Goal: Task Accomplishment & Management: Manage account settings

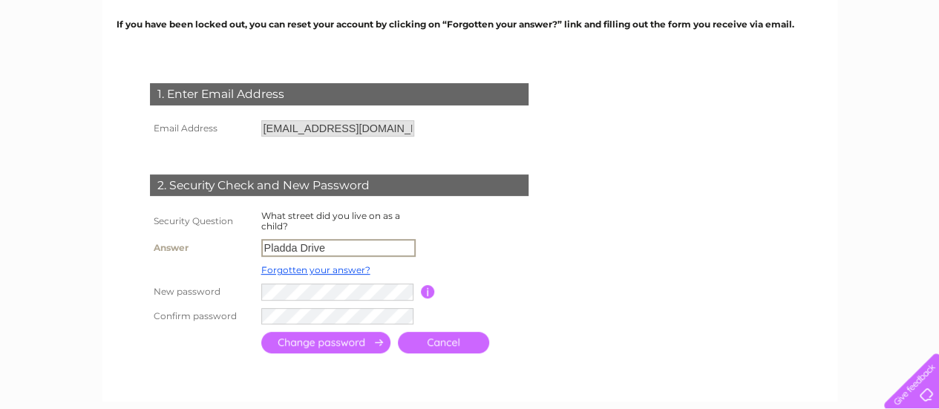
type input "Pladda Drive"
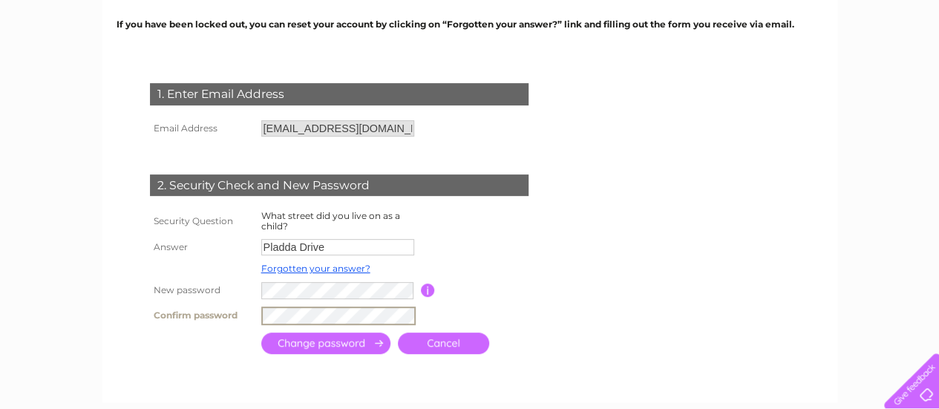
click at [361, 342] on input "submit" at bounding box center [325, 344] width 129 height 22
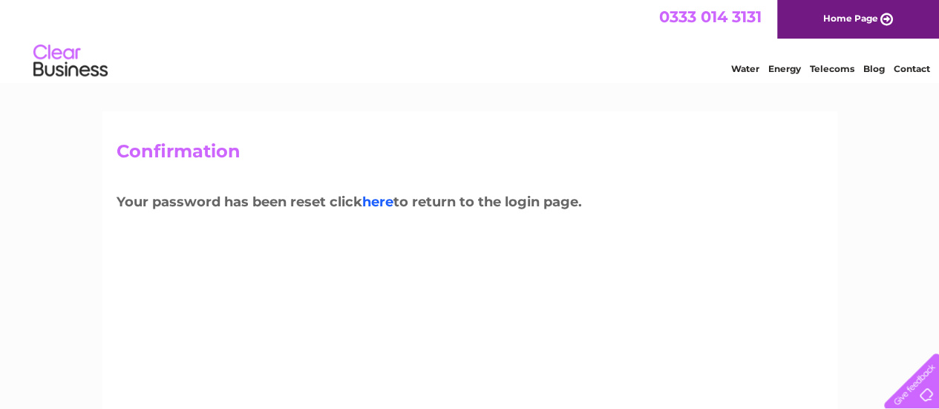
click at [390, 204] on link "here" at bounding box center [377, 202] width 31 height 16
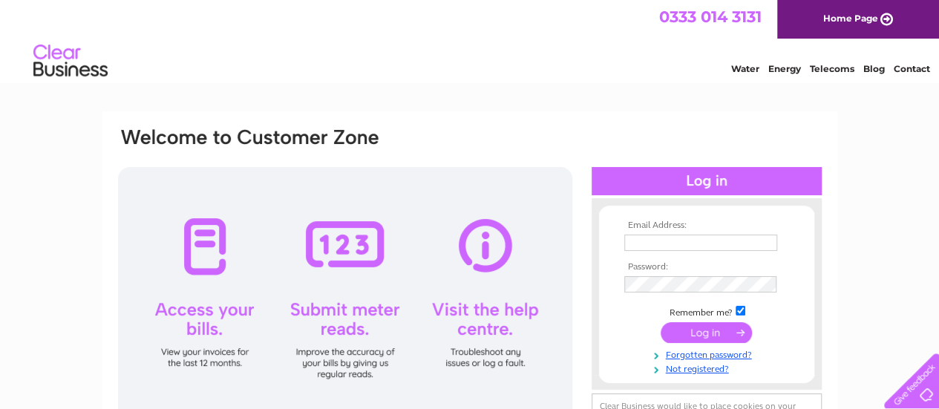
click at [645, 242] on input "text" at bounding box center [700, 243] width 153 height 16
type input "info@movebetterphysio.com"
click at [699, 277] on td at bounding box center [707, 286] width 172 height 24
click at [711, 337] on input "submit" at bounding box center [706, 332] width 91 height 21
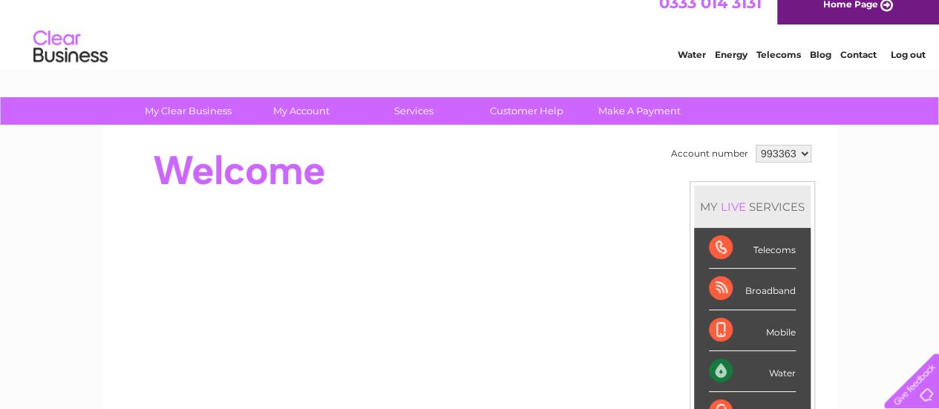
scroll to position [15, 0]
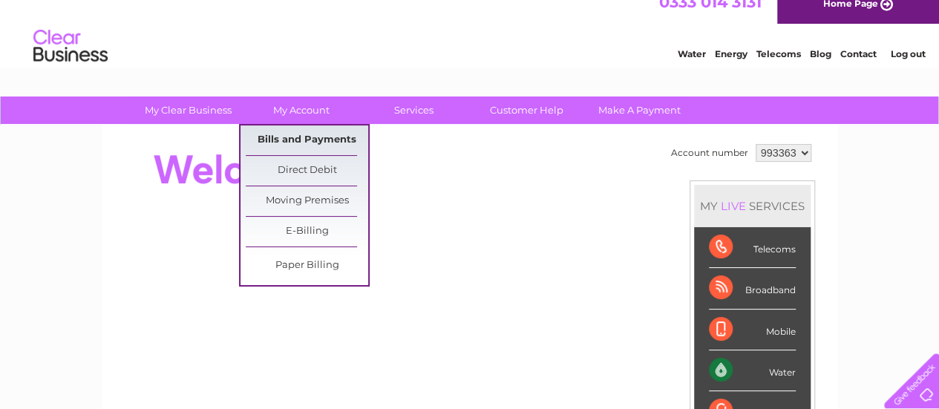
click at [295, 140] on link "Bills and Payments" at bounding box center [307, 140] width 122 height 30
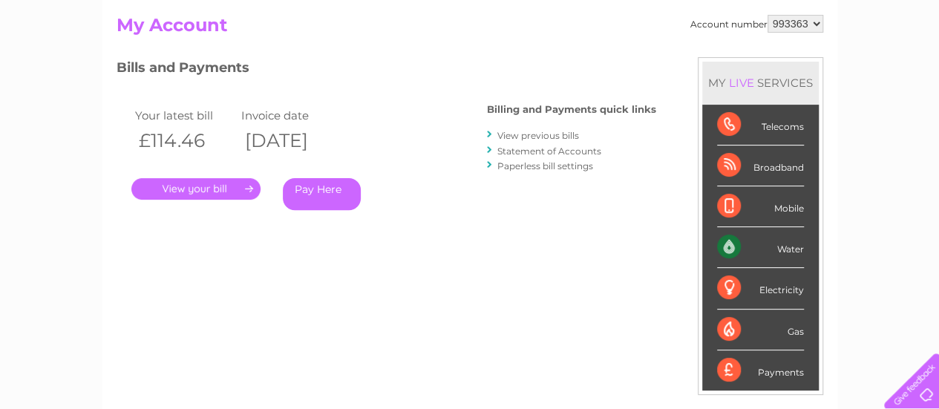
scroll to position [22, 0]
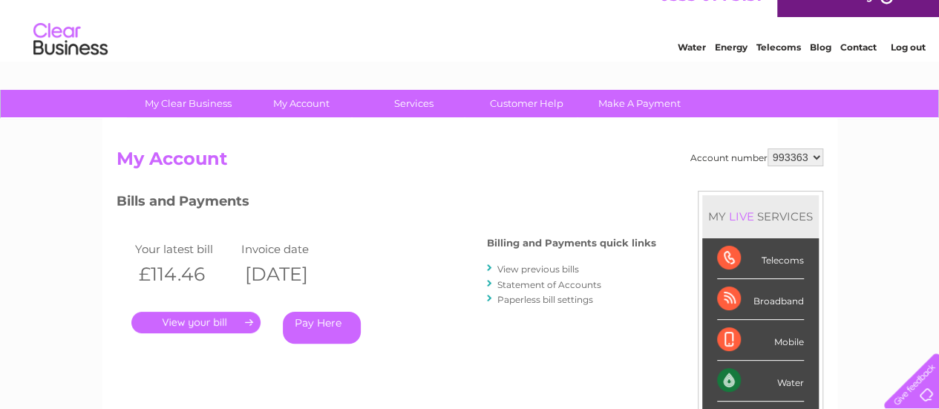
click at [537, 269] on link "View previous bills" at bounding box center [538, 269] width 82 height 11
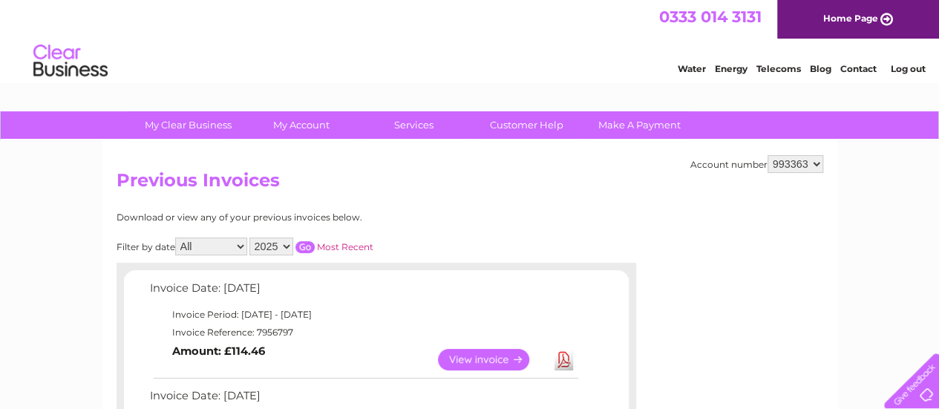
scroll to position [187, 0]
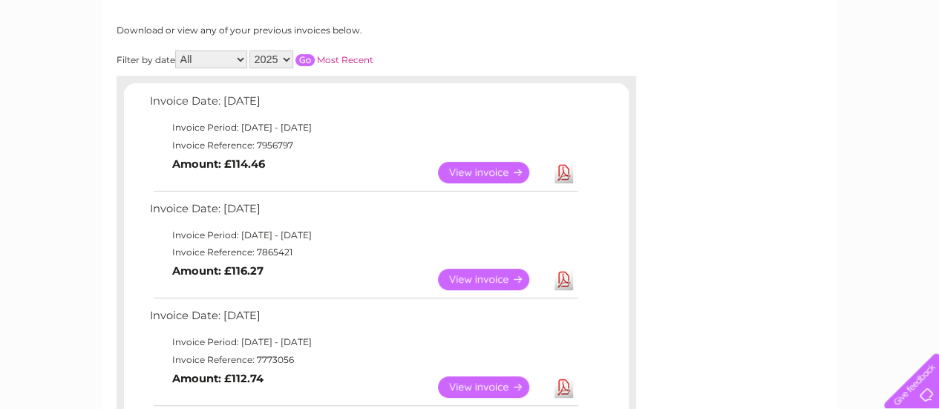
click at [514, 177] on link "View" at bounding box center [492, 173] width 109 height 22
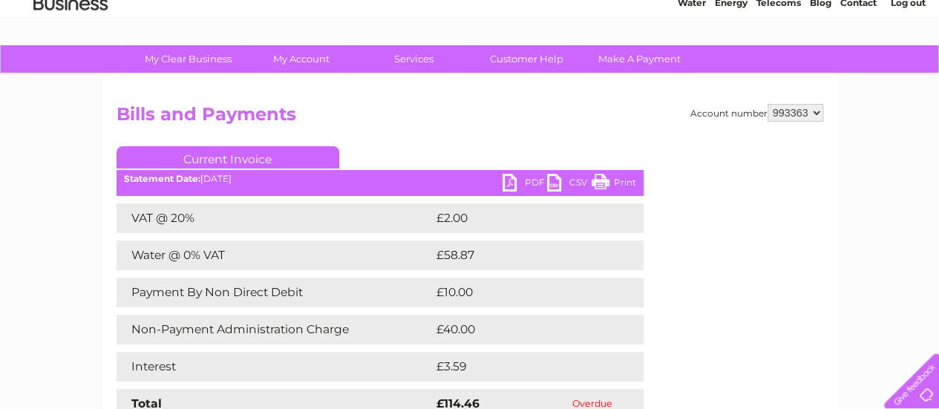
scroll to position [67, 0]
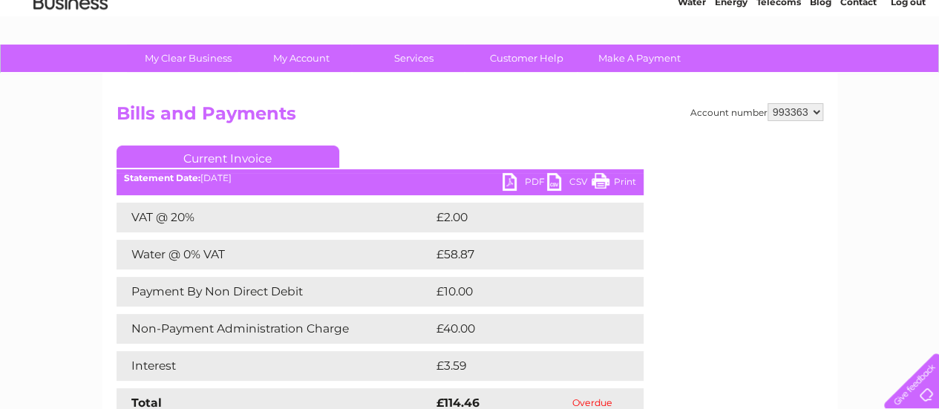
click at [457, 105] on h2 "Bills and Payments" at bounding box center [470, 117] width 707 height 28
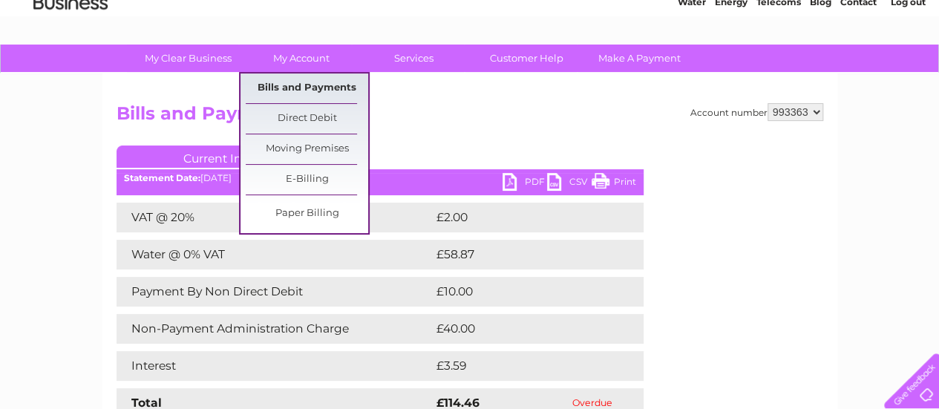
click at [285, 82] on link "Bills and Payments" at bounding box center [307, 88] width 122 height 30
click at [301, 88] on link "Bills and Payments" at bounding box center [307, 88] width 122 height 30
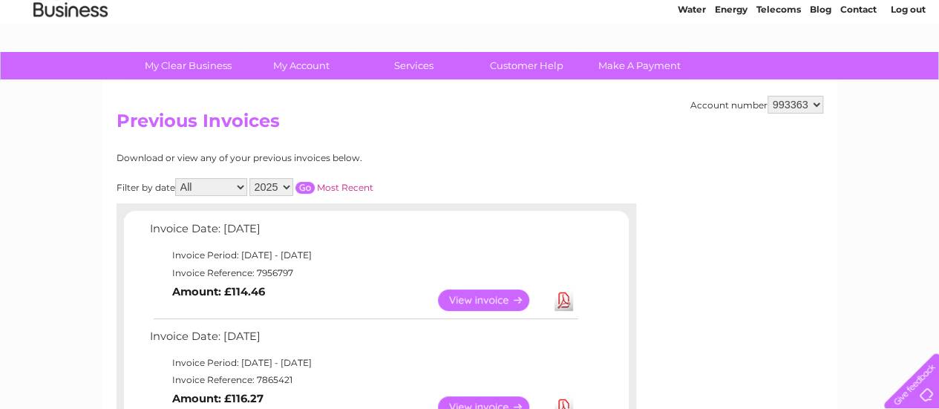
scroll to position [33, 0]
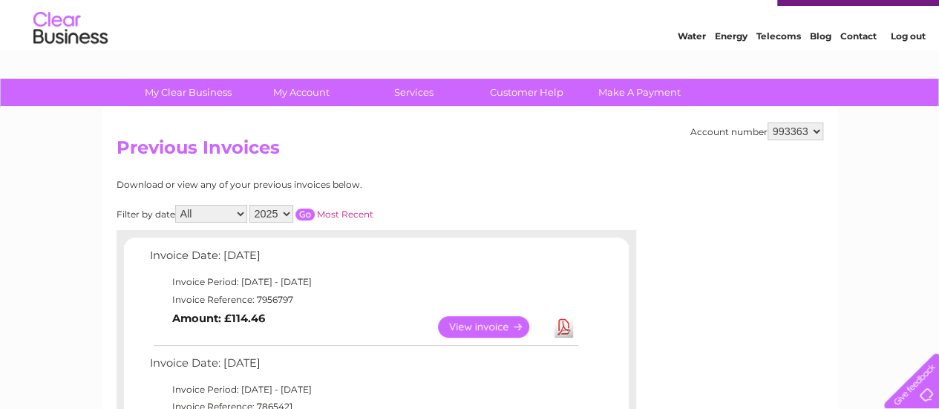
click at [238, 213] on select "All January February March April May June July August September October Novembe…" at bounding box center [211, 214] width 72 height 18
click at [284, 213] on select "2025 2024 2023 2022" at bounding box center [271, 214] width 44 height 18
select select "2024"
click at [250, 205] on select "2025 2024 2023 2022" at bounding box center [271, 214] width 44 height 18
click at [306, 212] on input "button" at bounding box center [304, 215] width 19 height 12
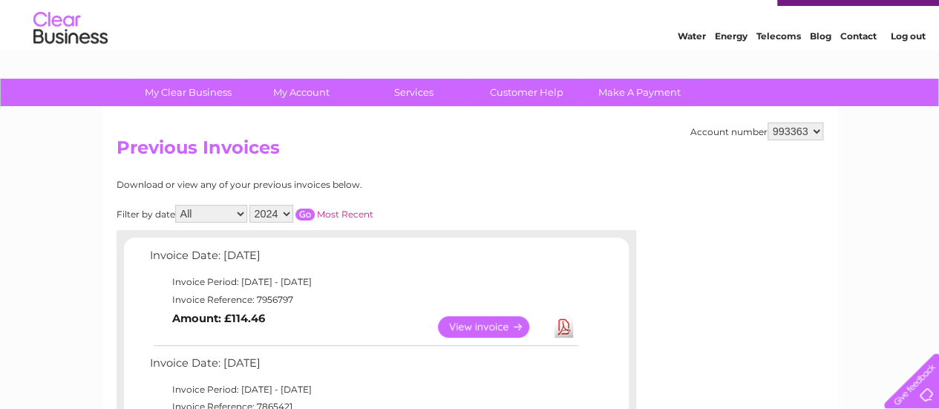
click at [308, 212] on input "button" at bounding box center [304, 215] width 19 height 12
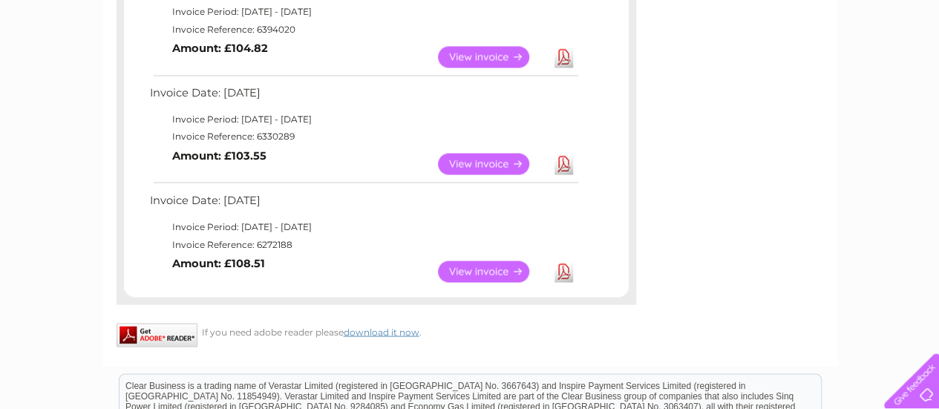
scroll to position [1269, 0]
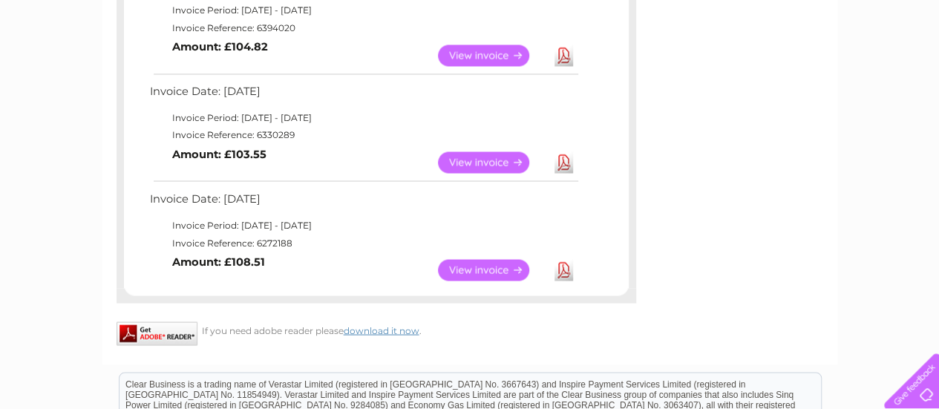
click at [497, 264] on link "View" at bounding box center [492, 270] width 109 height 22
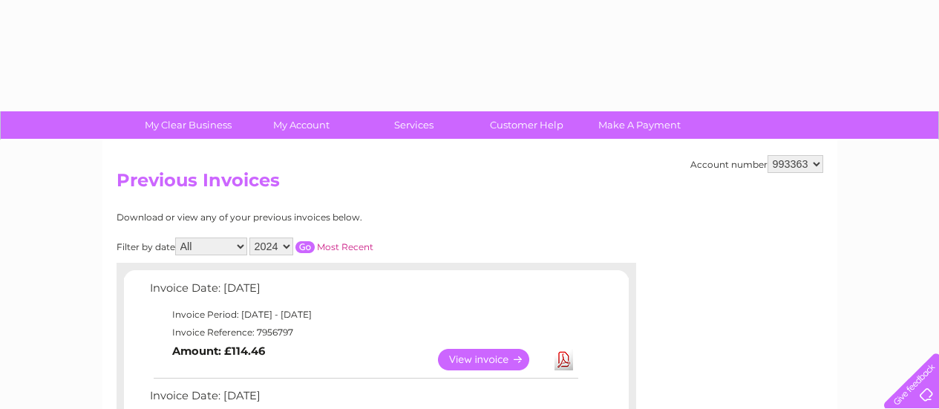
select select "2024"
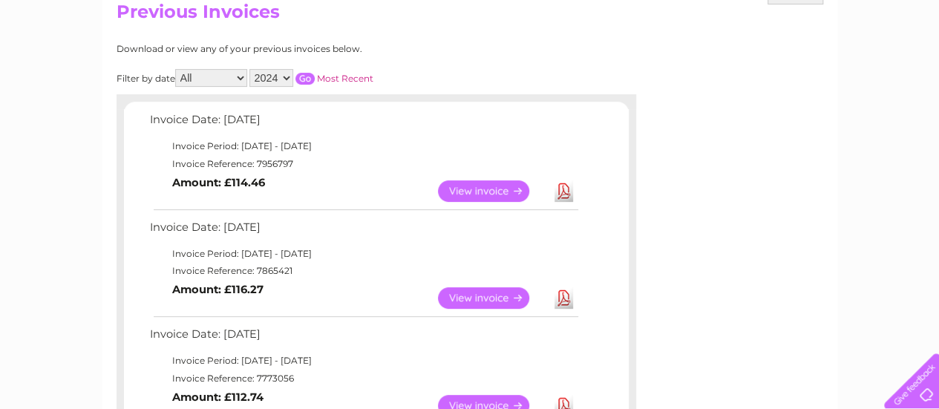
scroll to position [154, 0]
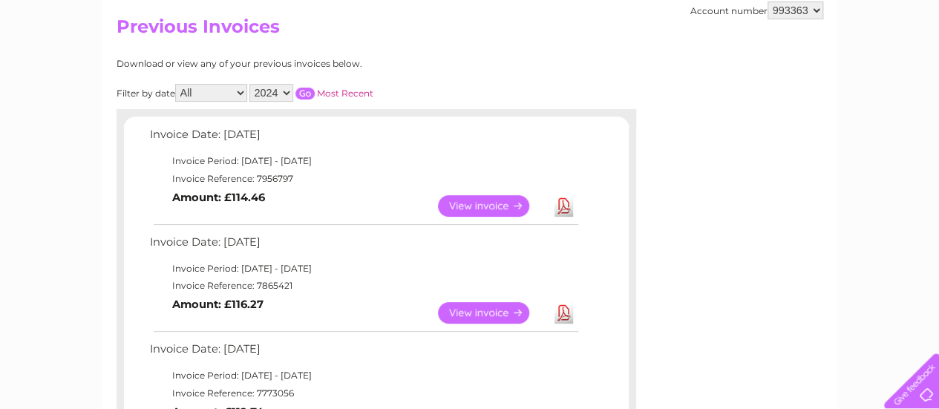
click at [484, 195] on link "View" at bounding box center [492, 206] width 109 height 22
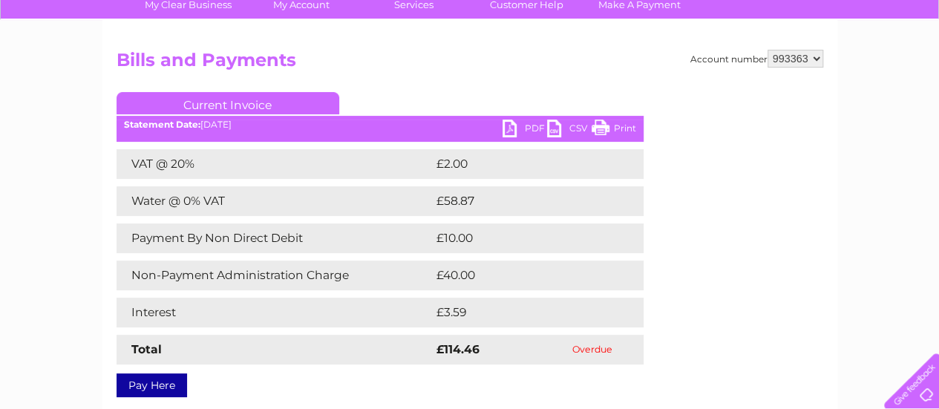
scroll to position [111, 0]
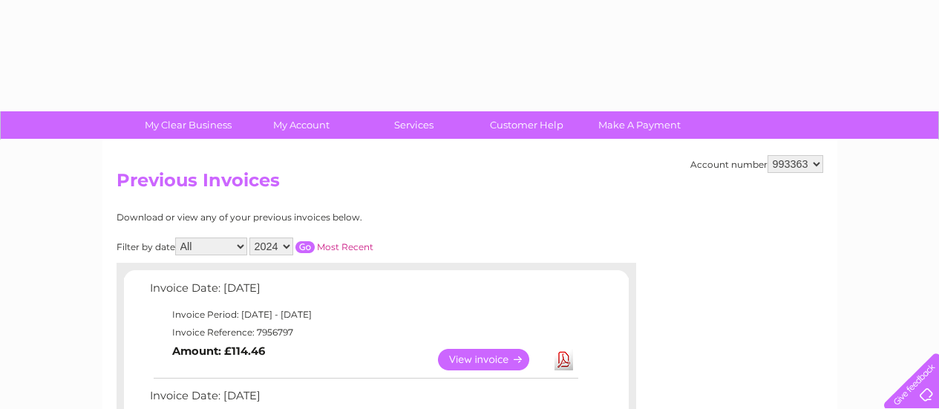
select select "2024"
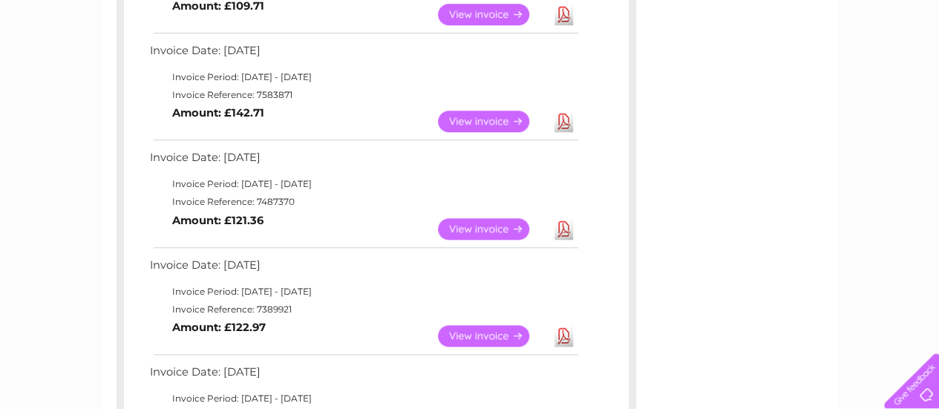
scroll to position [1060, 0]
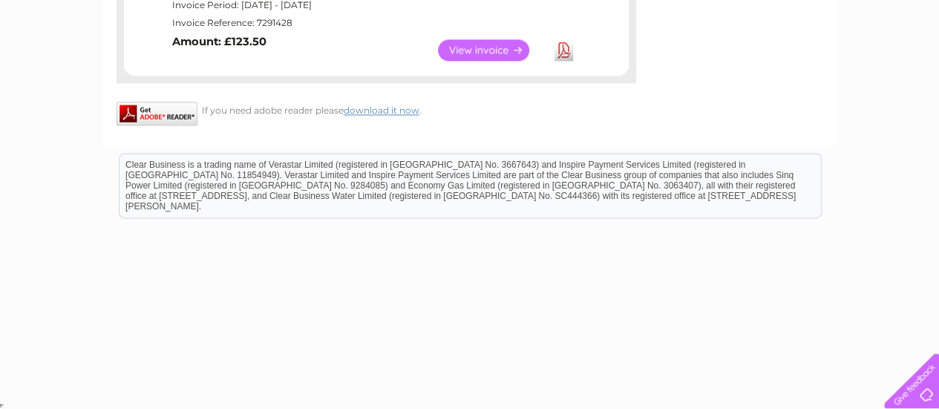
click at [491, 54] on link "View" at bounding box center [492, 50] width 109 height 22
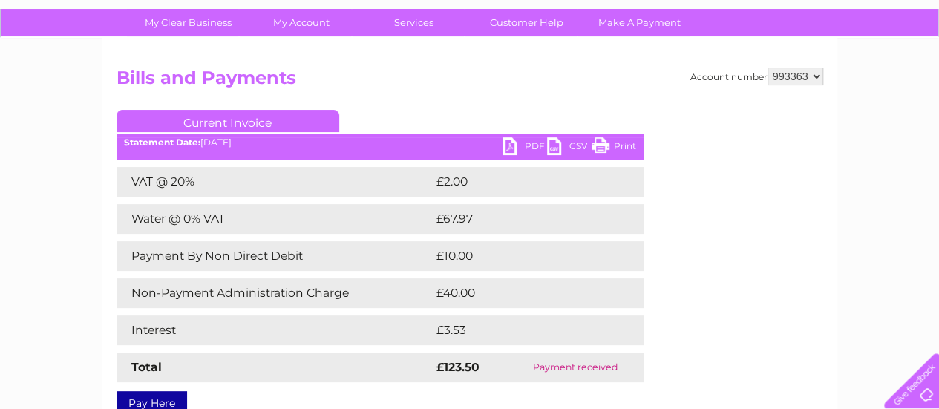
scroll to position [102, 0]
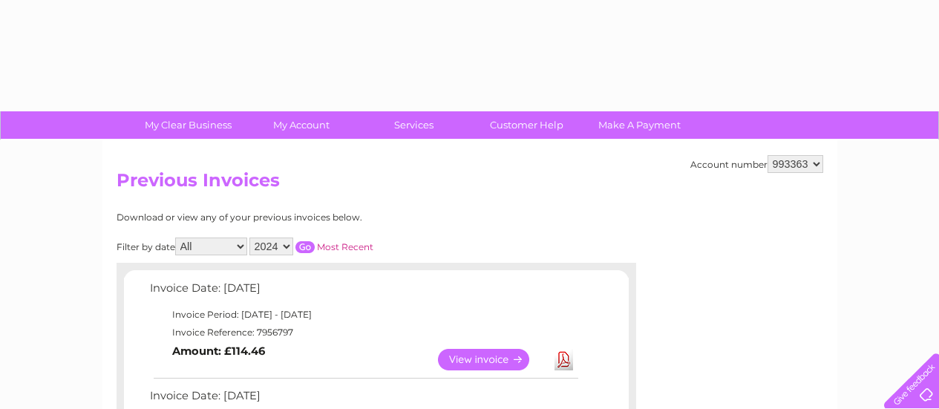
select select "2024"
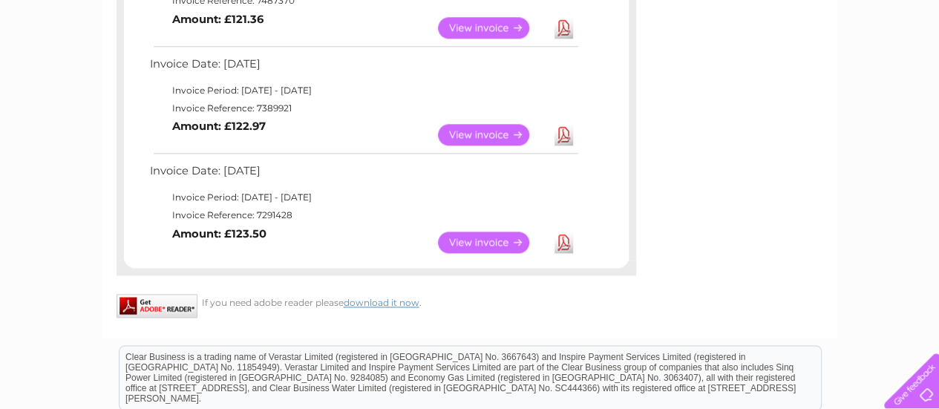
scroll to position [867, 0]
click at [488, 134] on link "View" at bounding box center [492, 136] width 109 height 22
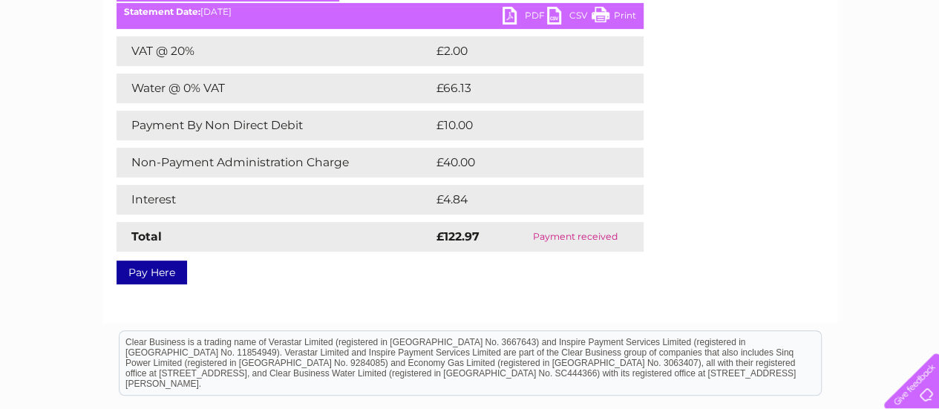
scroll to position [235, 0]
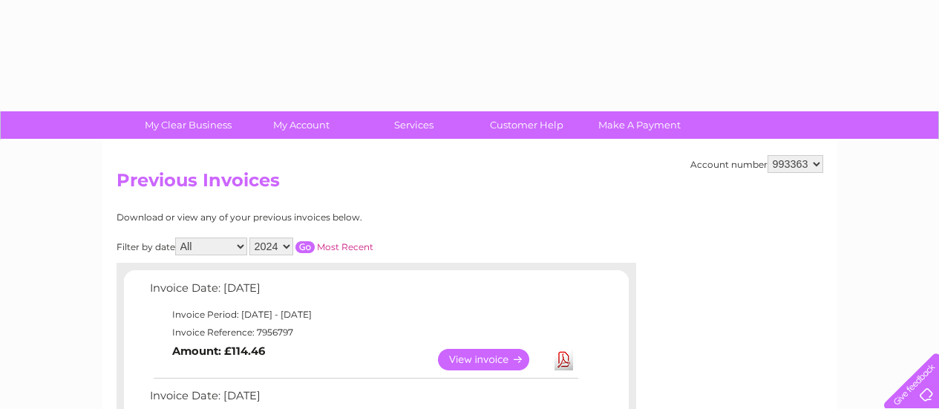
select select "2024"
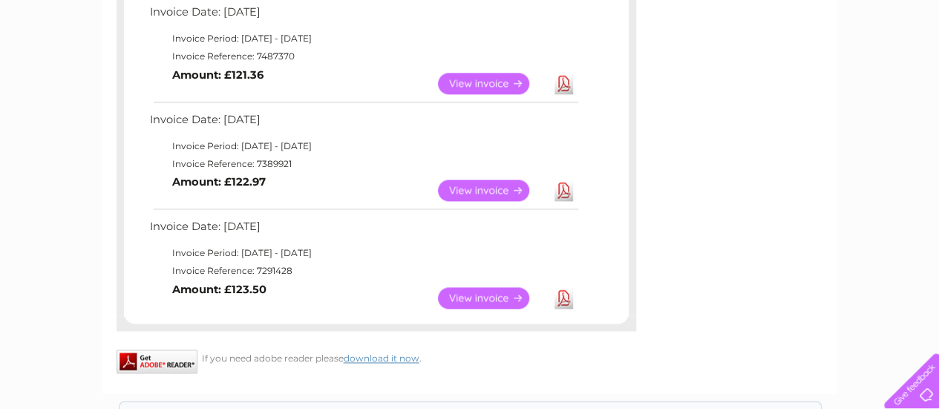
scroll to position [810, 0]
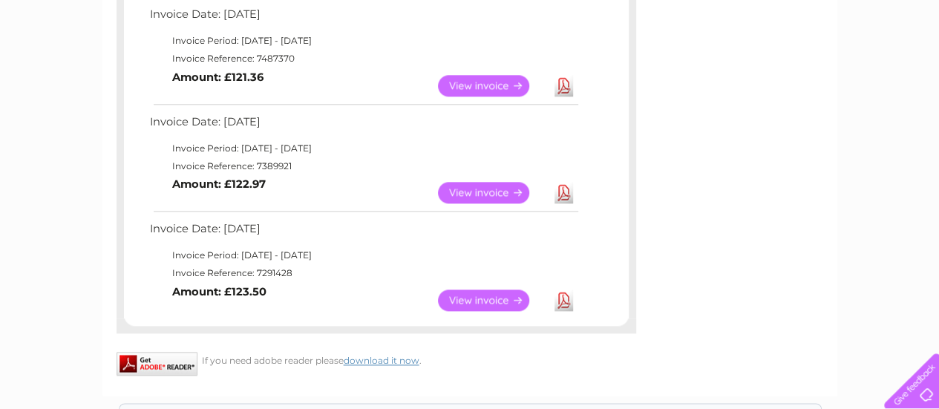
click at [497, 85] on link "View" at bounding box center [492, 86] width 109 height 22
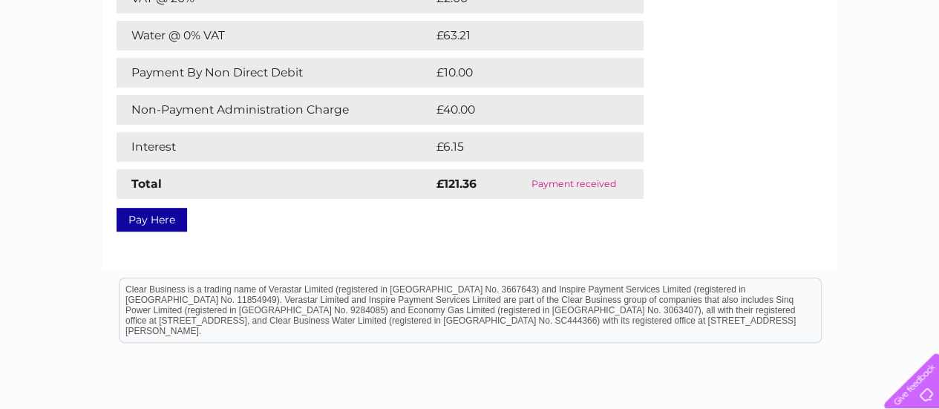
scroll to position [287, 0]
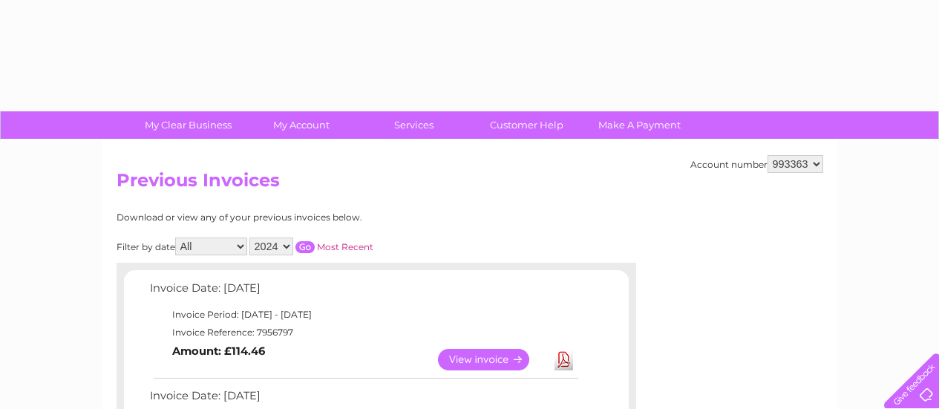
select select "2024"
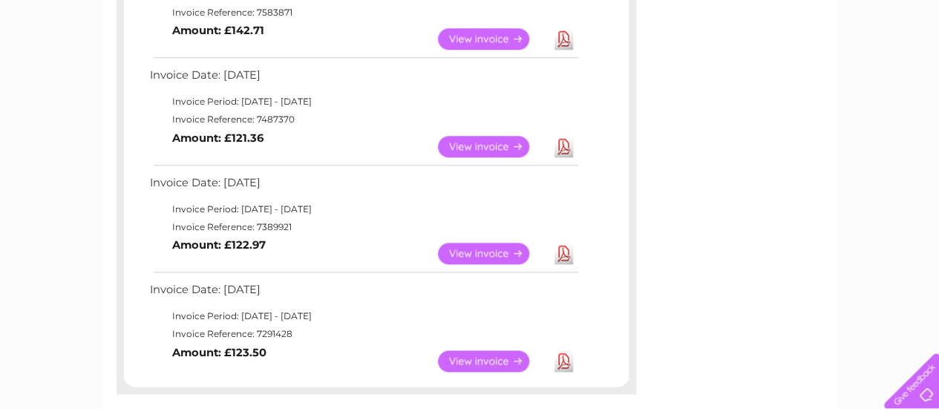
scroll to position [711, 0]
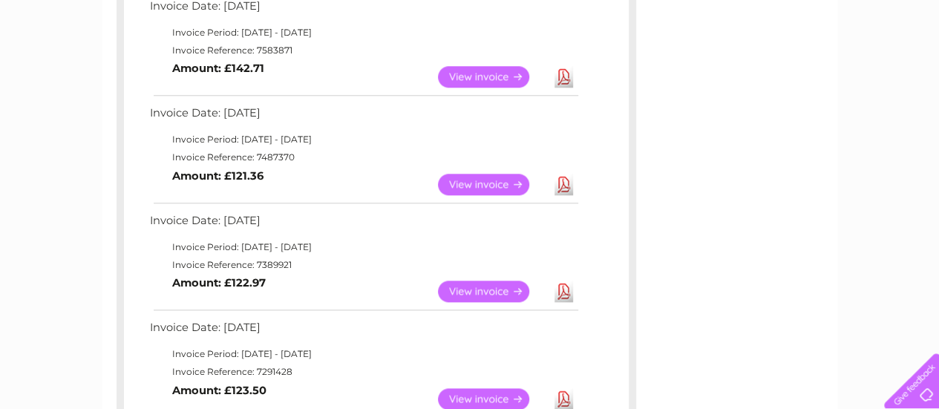
click at [474, 76] on link "View" at bounding box center [492, 77] width 109 height 22
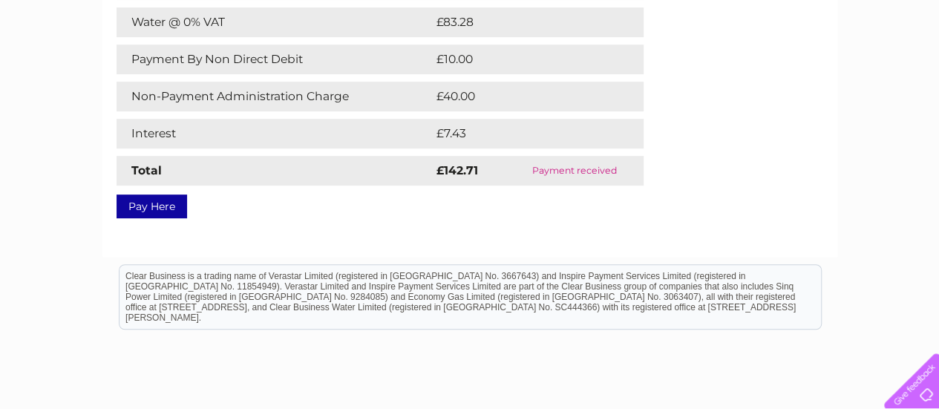
scroll to position [300, 0]
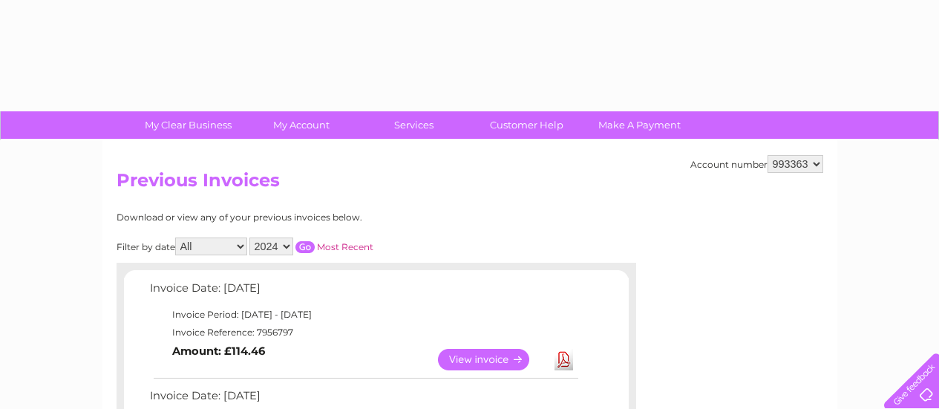
select select "2024"
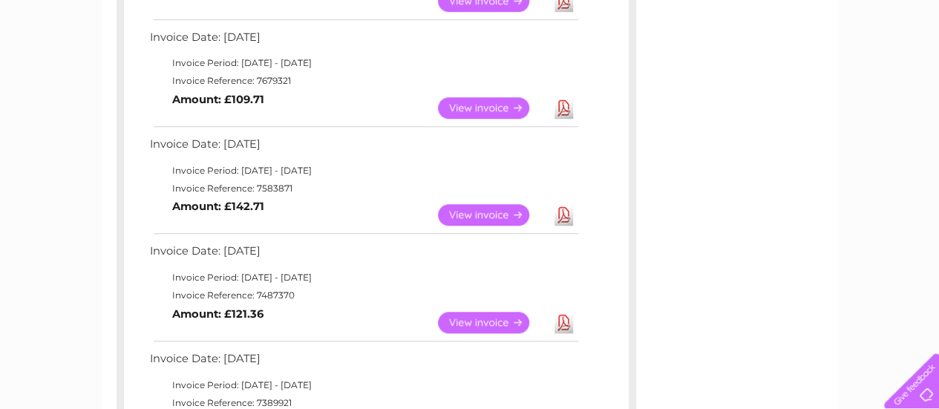
scroll to position [542, 0]
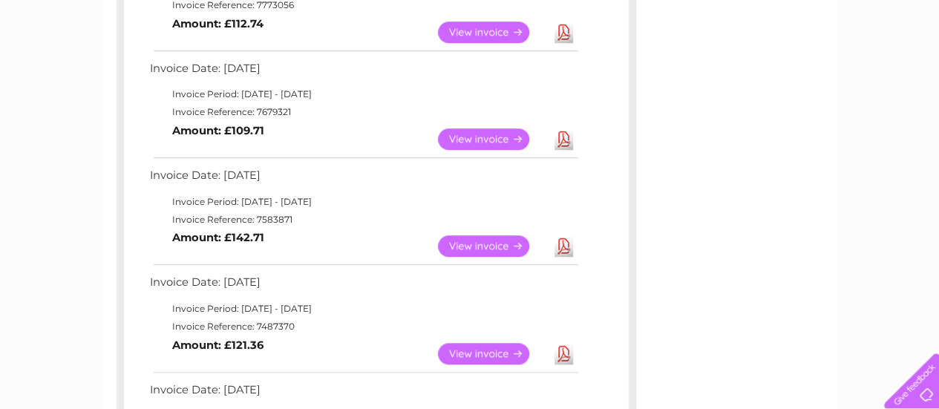
click at [501, 140] on link "View" at bounding box center [492, 139] width 109 height 22
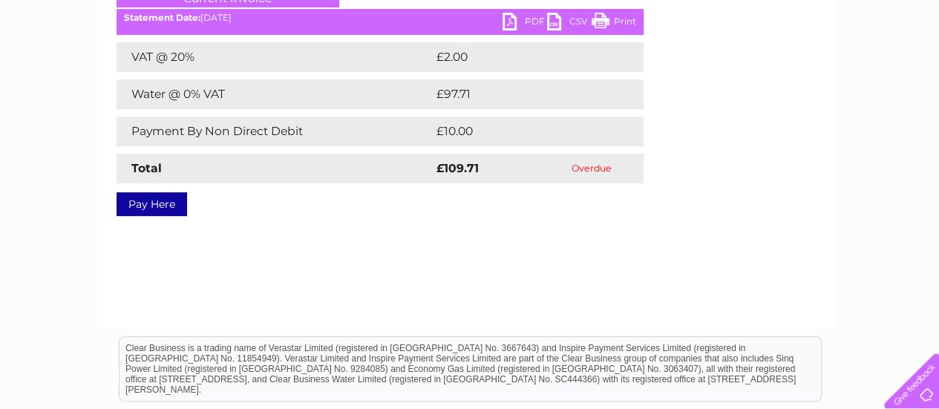
scroll to position [226, 0]
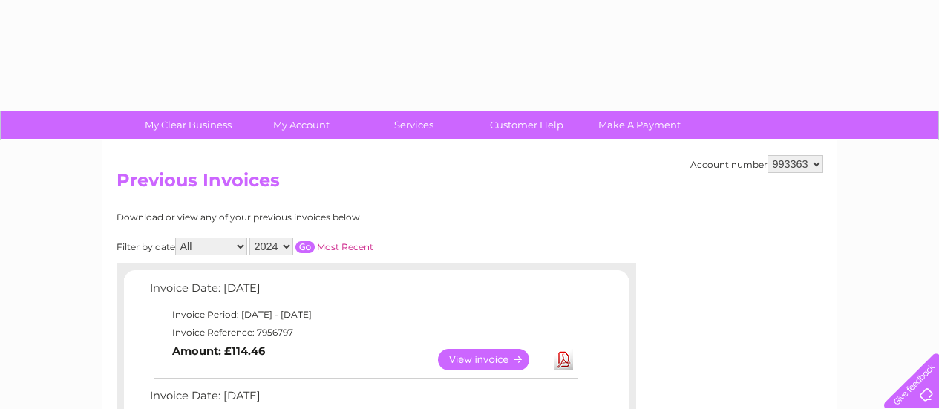
select select "2024"
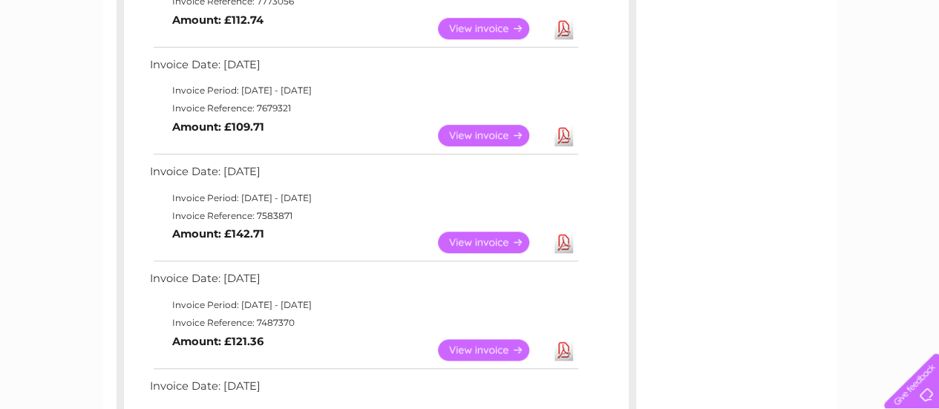
scroll to position [545, 0]
click at [485, 134] on link "View" at bounding box center [492, 136] width 109 height 22
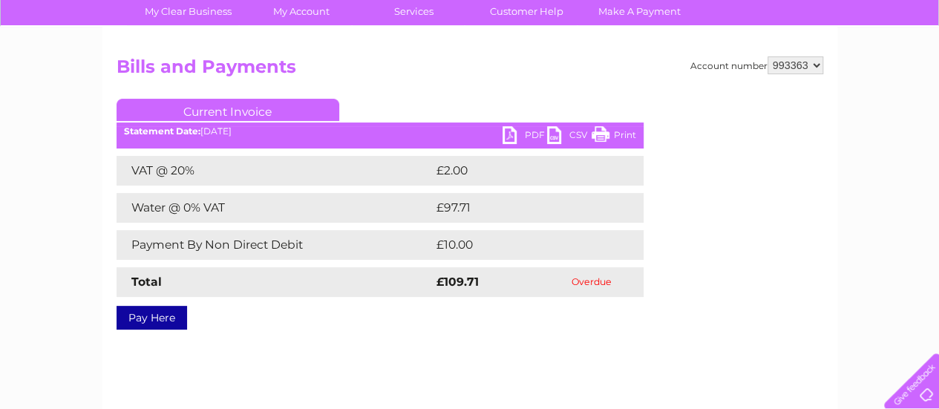
scroll to position [112, 0]
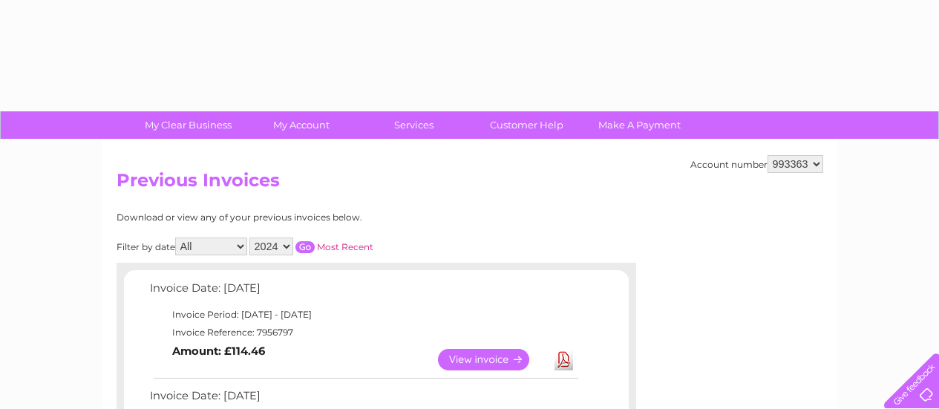
select select "2024"
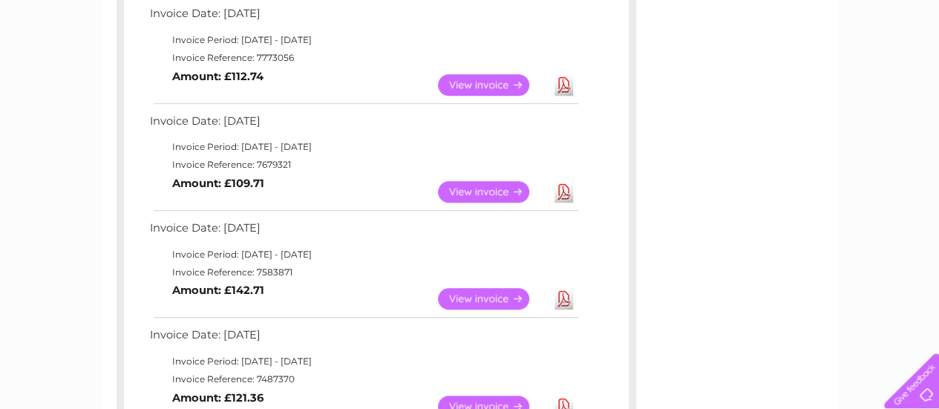
scroll to position [485, 0]
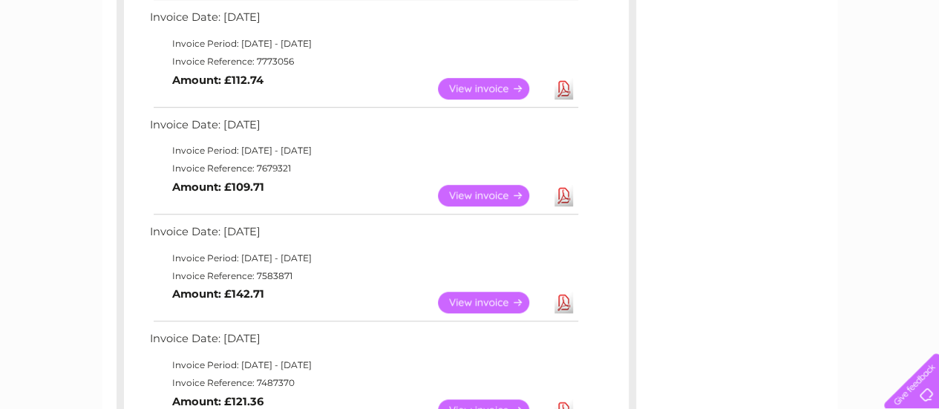
click at [455, 93] on link "View" at bounding box center [492, 89] width 109 height 22
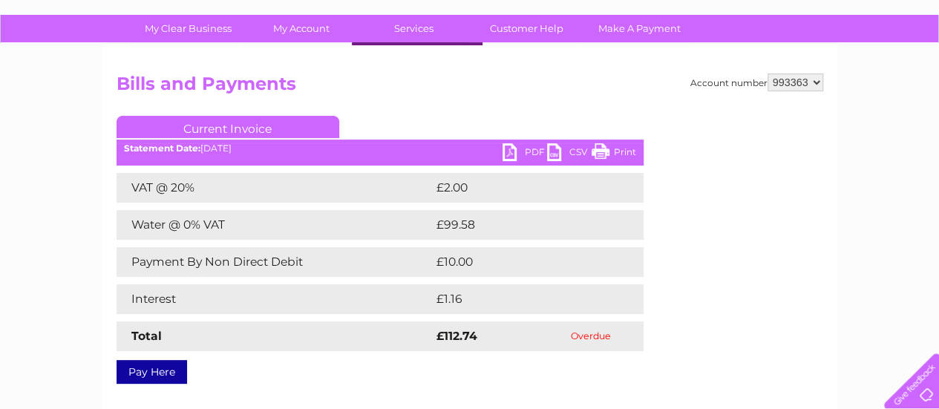
scroll to position [98, 0]
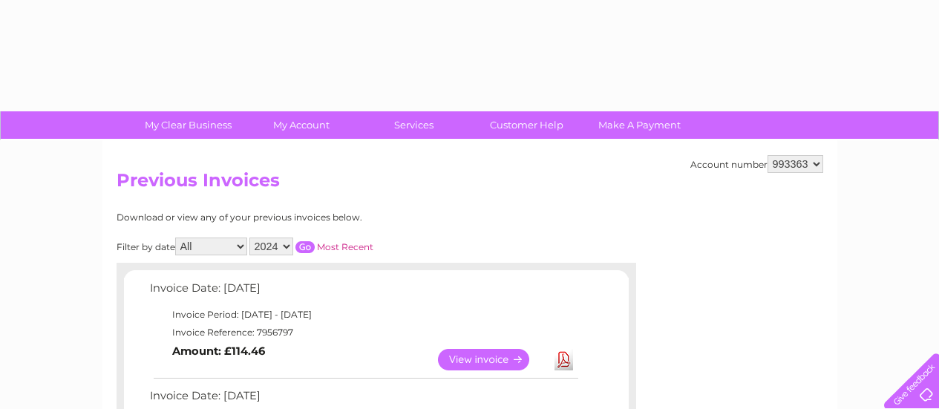
select select "2024"
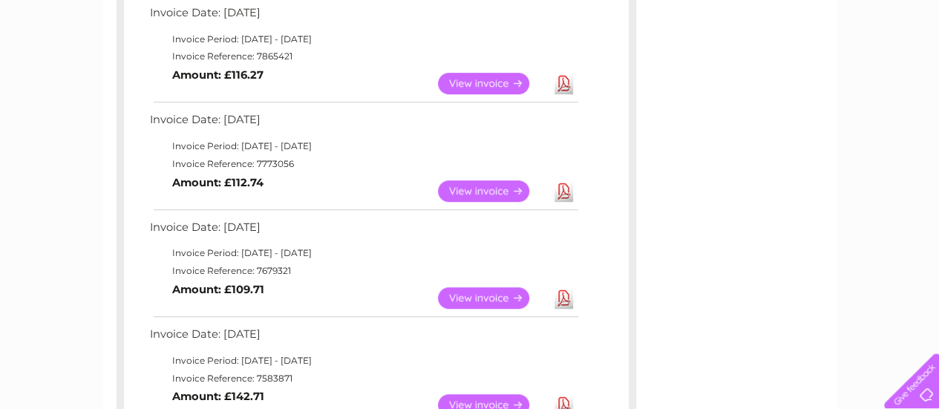
scroll to position [382, 0]
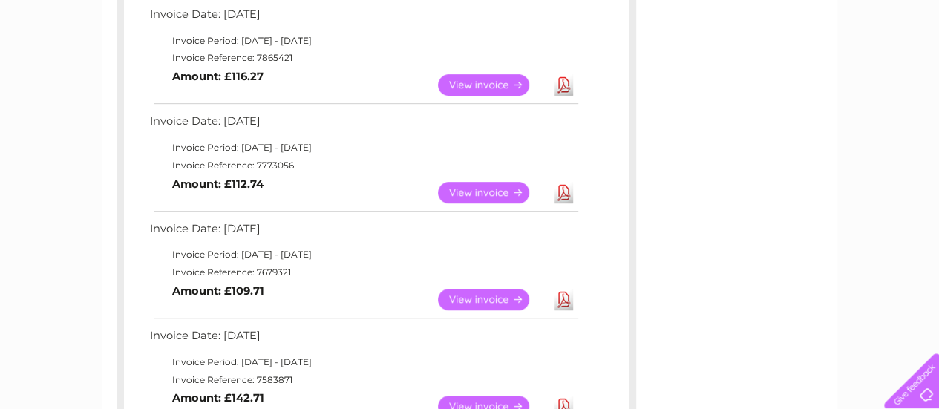
click at [477, 76] on link "View" at bounding box center [492, 85] width 109 height 22
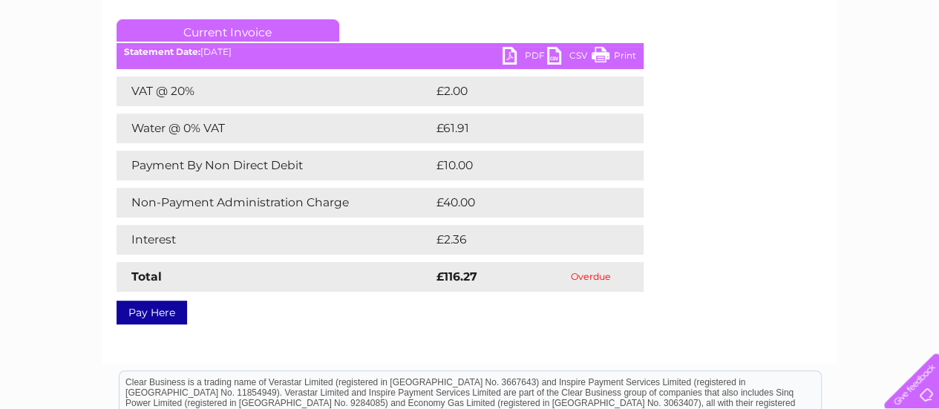
scroll to position [194, 0]
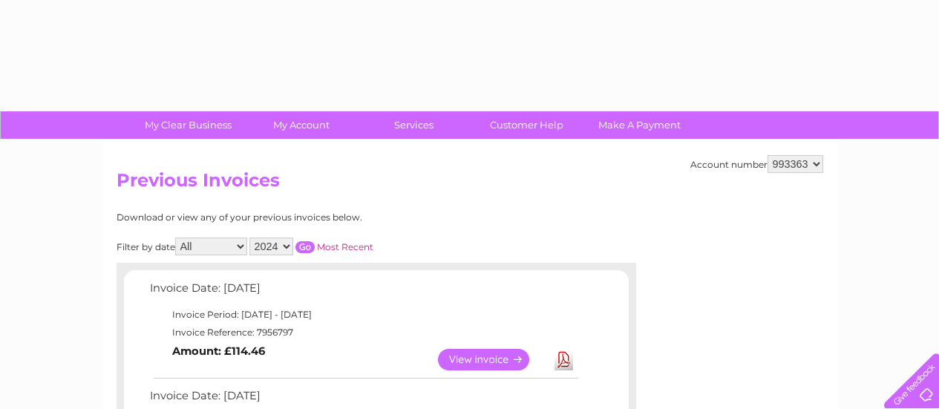
select select "2024"
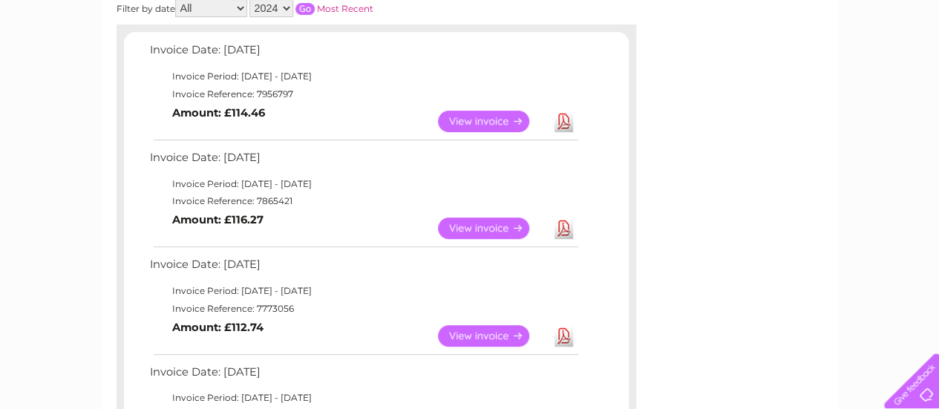
scroll to position [238, 0]
click at [463, 119] on link "View" at bounding box center [492, 122] width 109 height 22
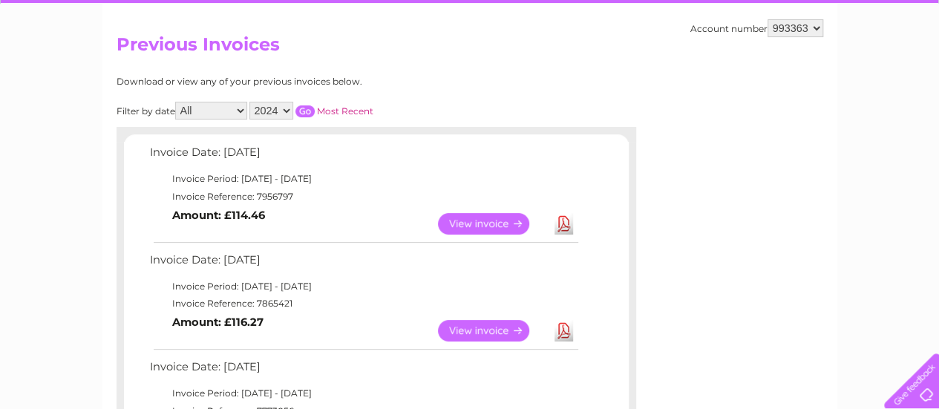
scroll to position [135, 0]
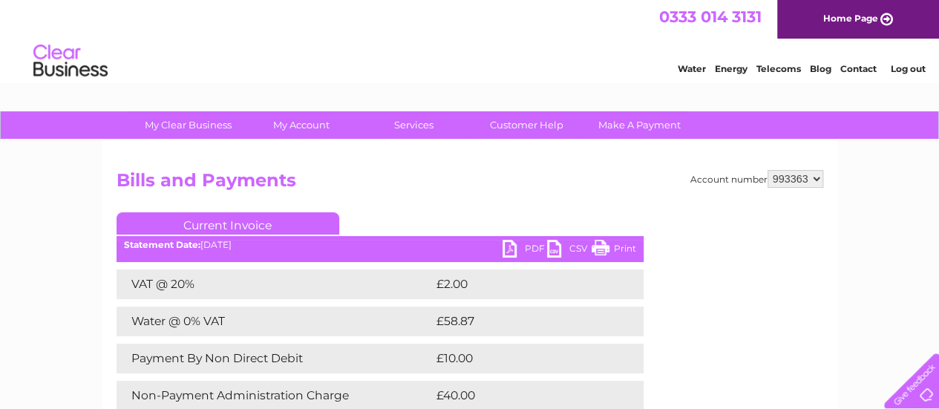
scroll to position [116, 0]
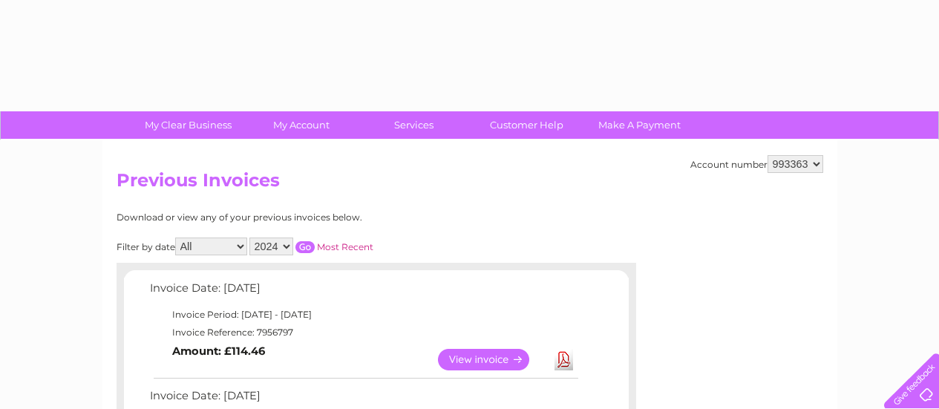
select select "2024"
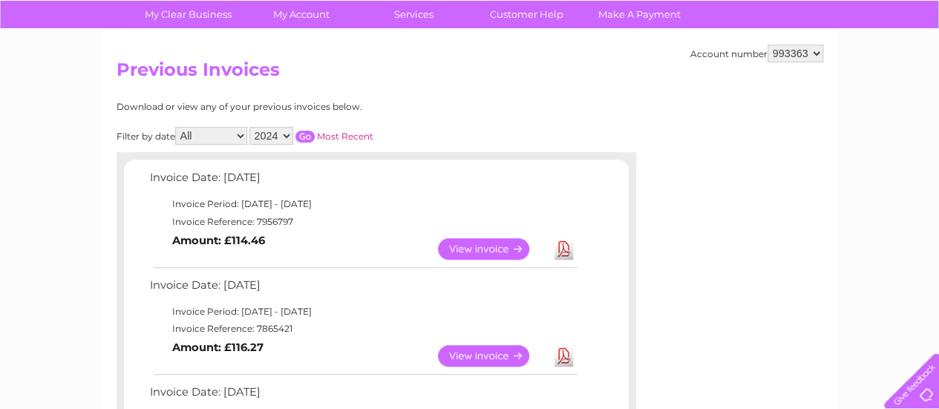
scroll to position [1, 0]
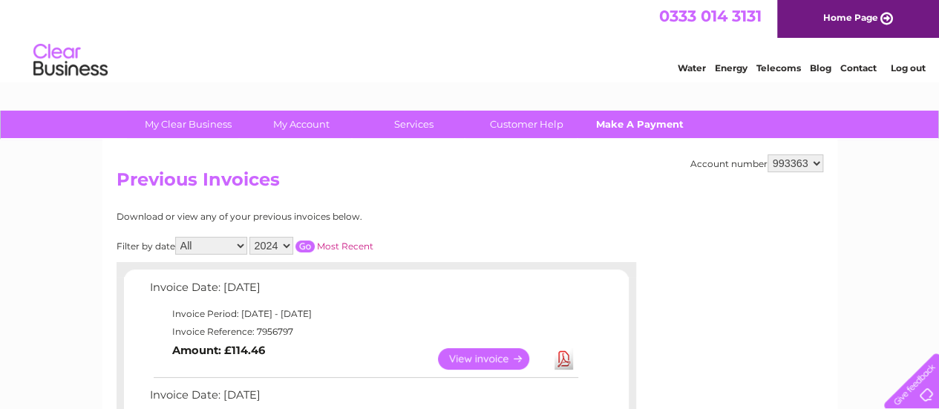
click at [647, 121] on link "Make A Payment" at bounding box center [639, 124] width 122 height 27
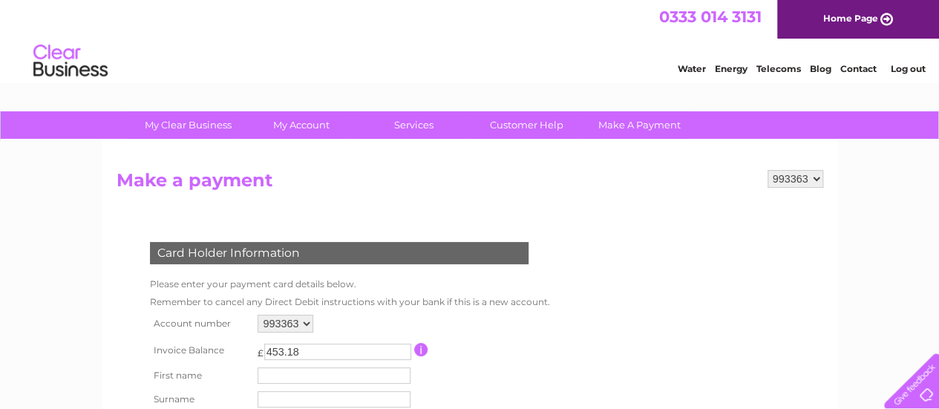
click at [905, 72] on link "Log out" at bounding box center [907, 68] width 35 height 11
